Goal: Find specific page/section: Find specific page/section

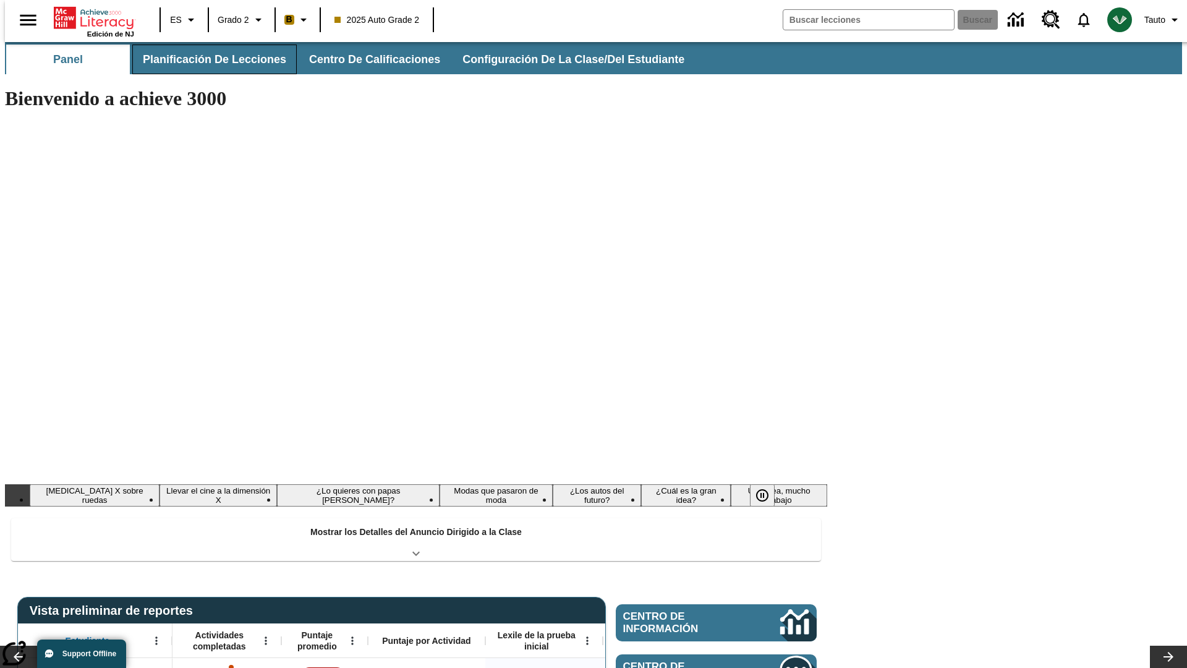
click at [207, 59] on button "Planificación de lecciones" at bounding box center [214, 60] width 165 height 30
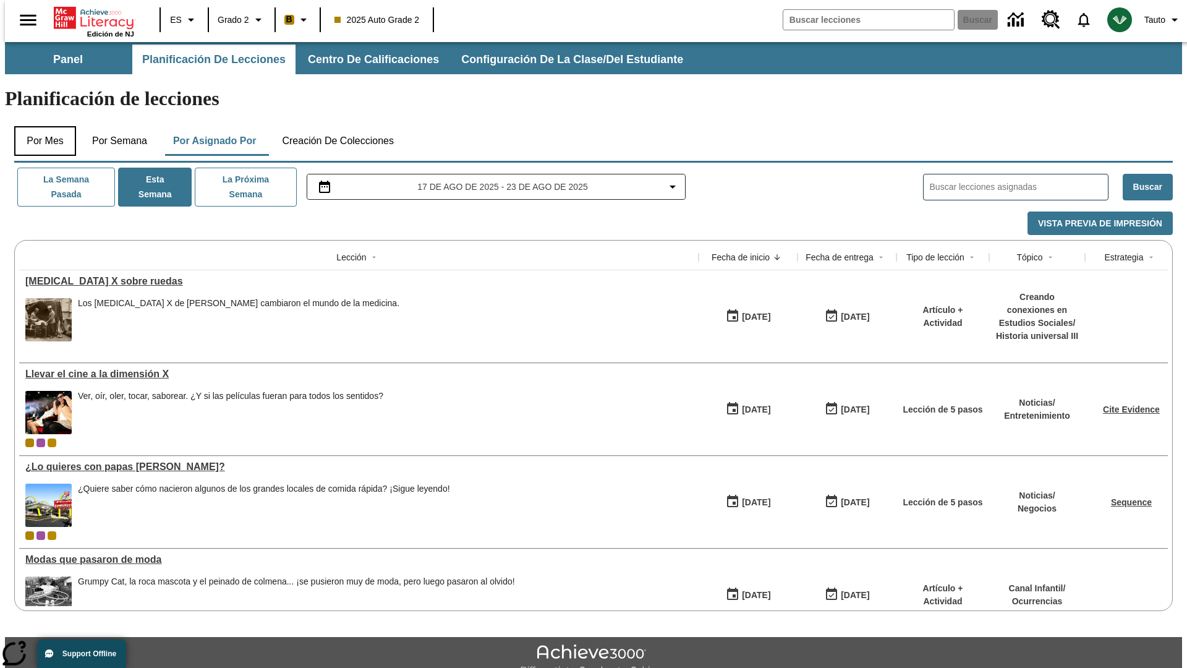
click at [40, 126] on button "Por mes" at bounding box center [45, 141] width 62 height 30
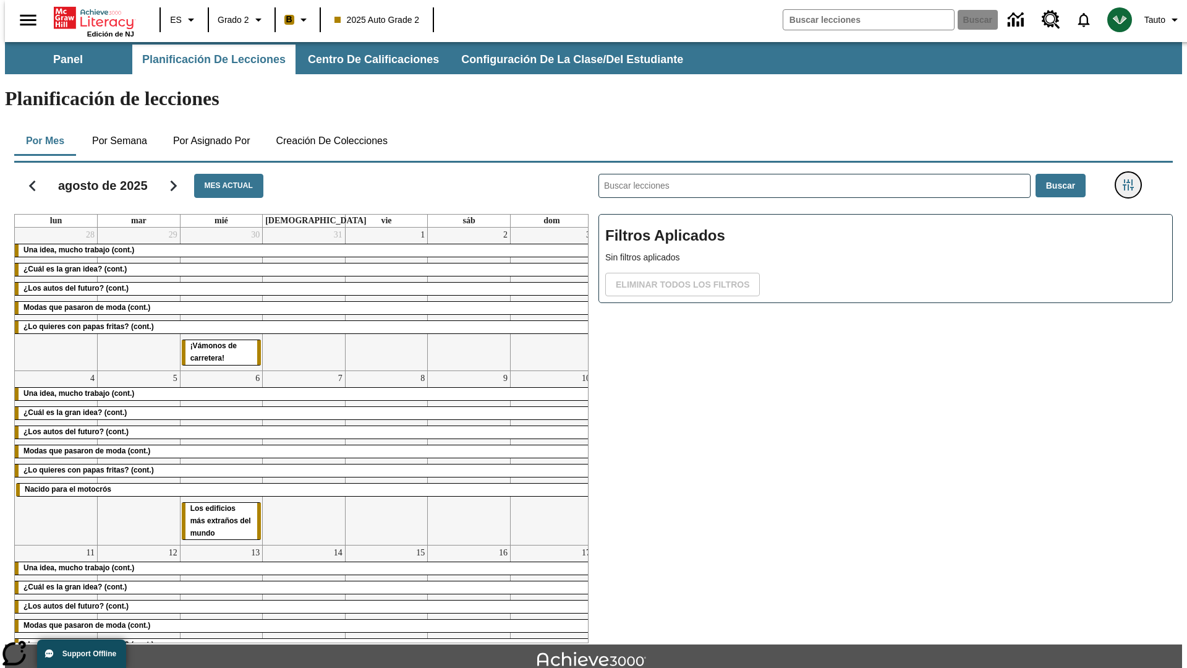
click at [1132, 179] on icon "Menú lateral de filtros" at bounding box center [1128, 184] width 11 height 11
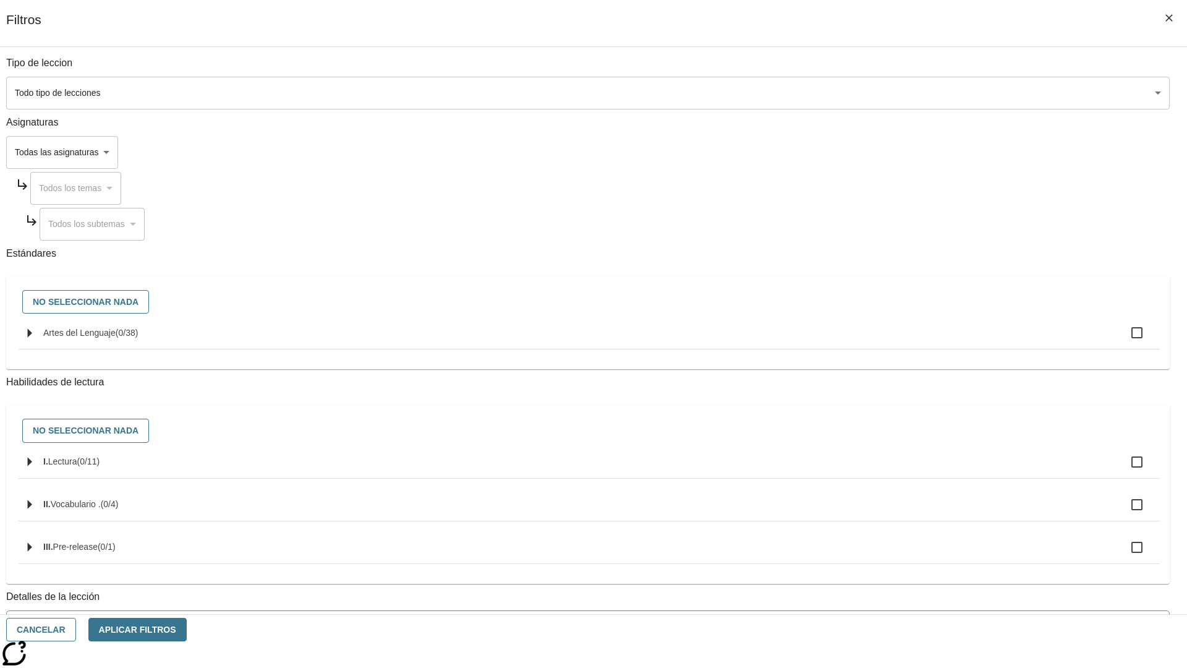
click at [891, 499] on body "Saltar al contenido principal Edición de NJ ES Grado 2 B 2025 Auto Grade 2 Busc…" at bounding box center [594, 383] width 1178 height 682
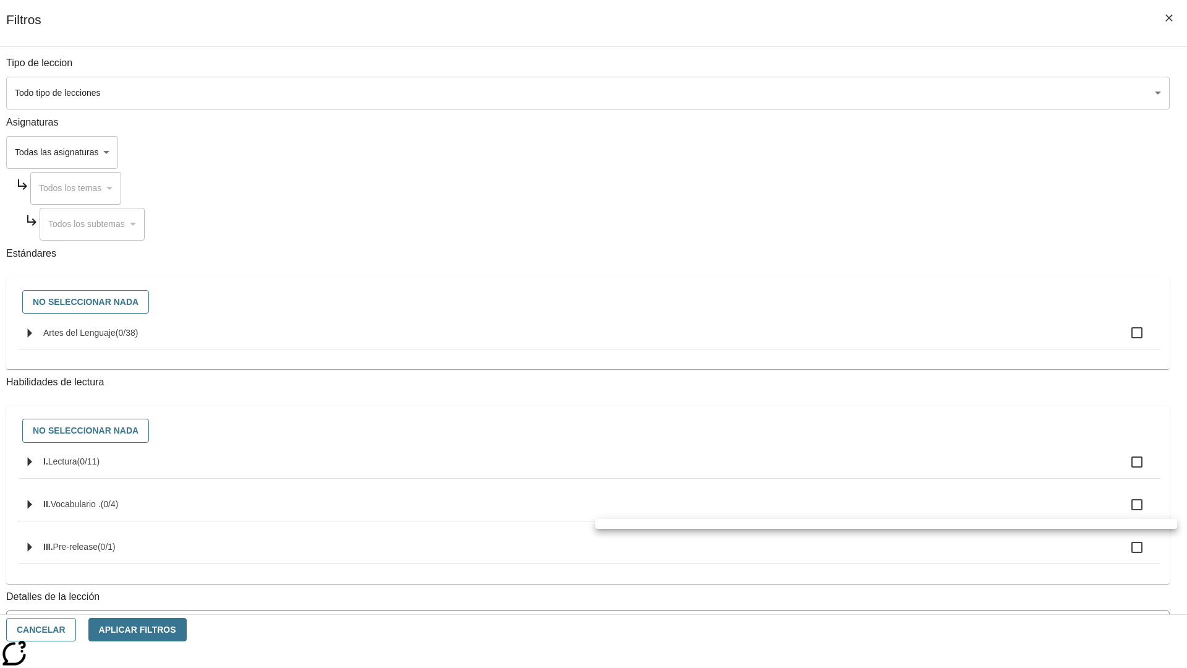
scroll to position [387, 0]
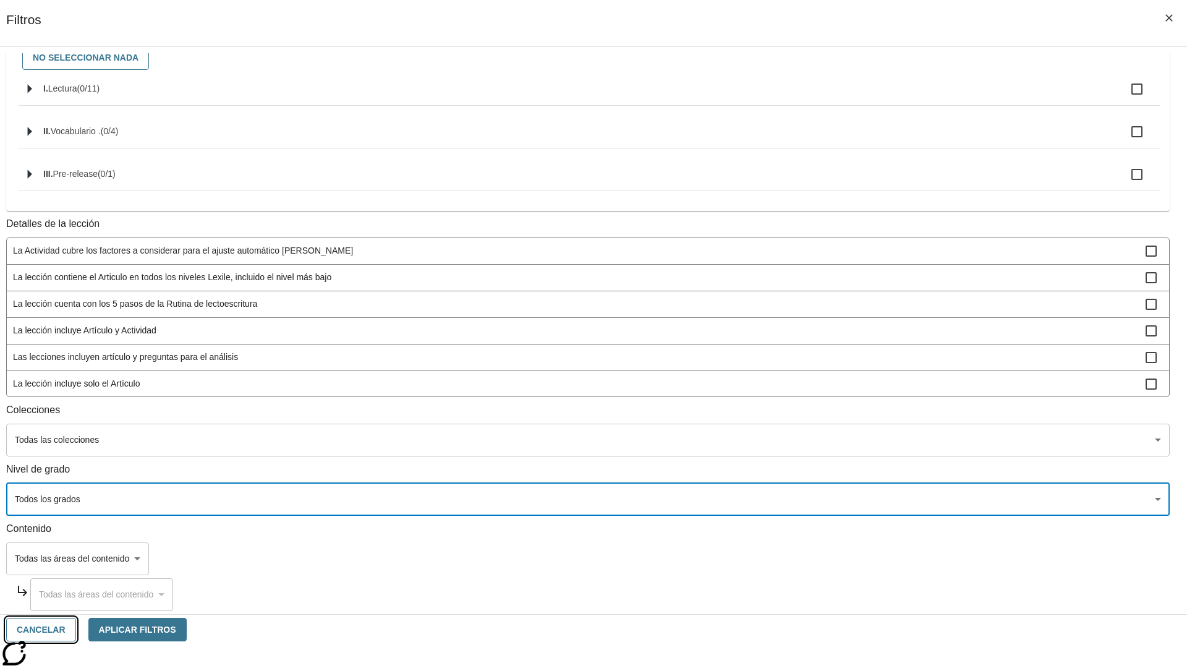
click at [76, 630] on button "Cancelar" at bounding box center [41, 630] width 70 height 24
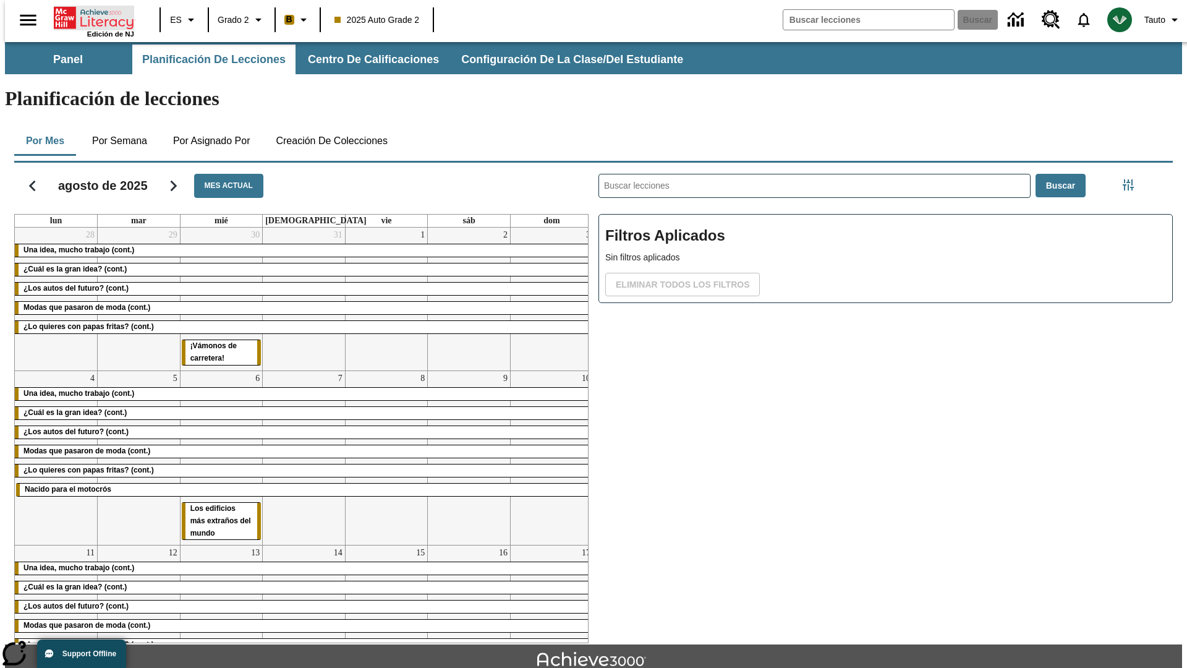
click at [89, 17] on icon "Portada" at bounding box center [95, 18] width 82 height 25
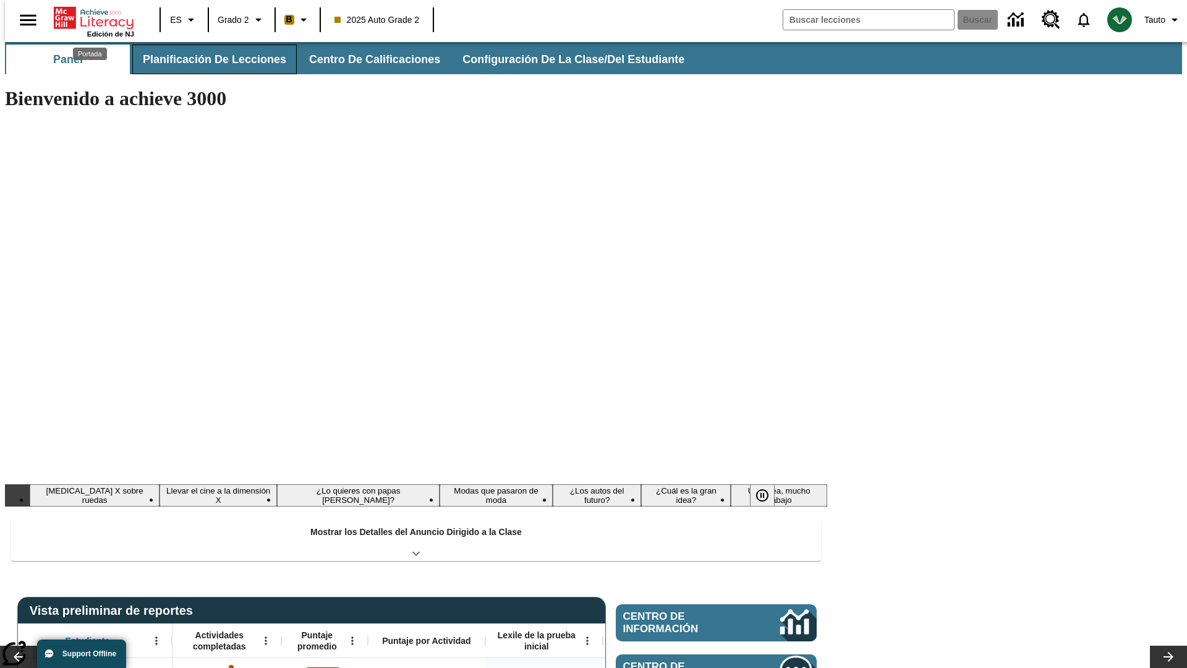
click at [207, 59] on button "Planificación de lecciones" at bounding box center [214, 60] width 165 height 30
